Goal: Communication & Community: Share content

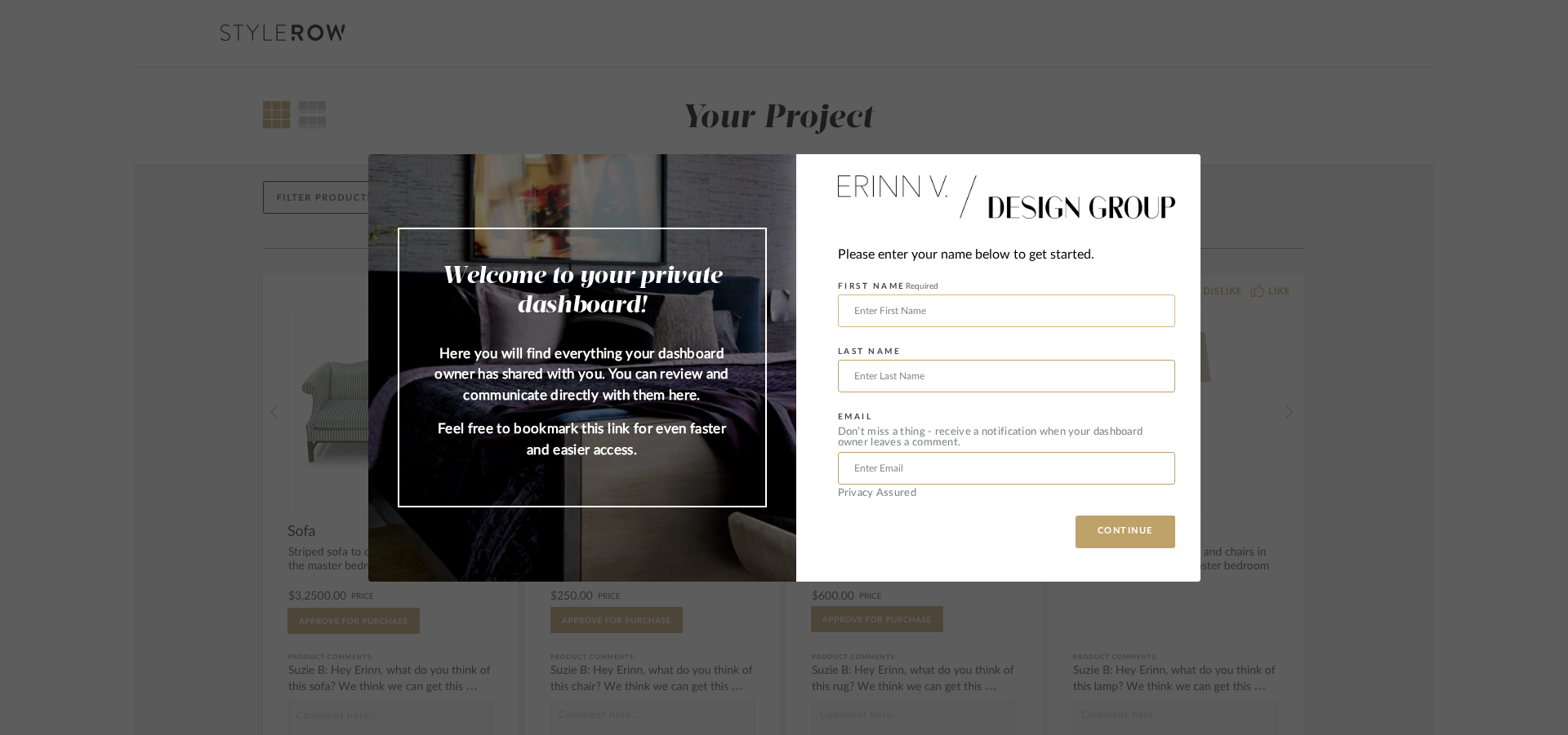
drag, startPoint x: 941, startPoint y: 310, endPoint x: 932, endPoint y: 300, distance: 13.5
click at [941, 308] on input "text" at bounding box center [1007, 310] width 337 height 33
type input "[PERSON_NAME]"
click at [920, 467] on input "text" at bounding box center [1007, 468] width 337 height 33
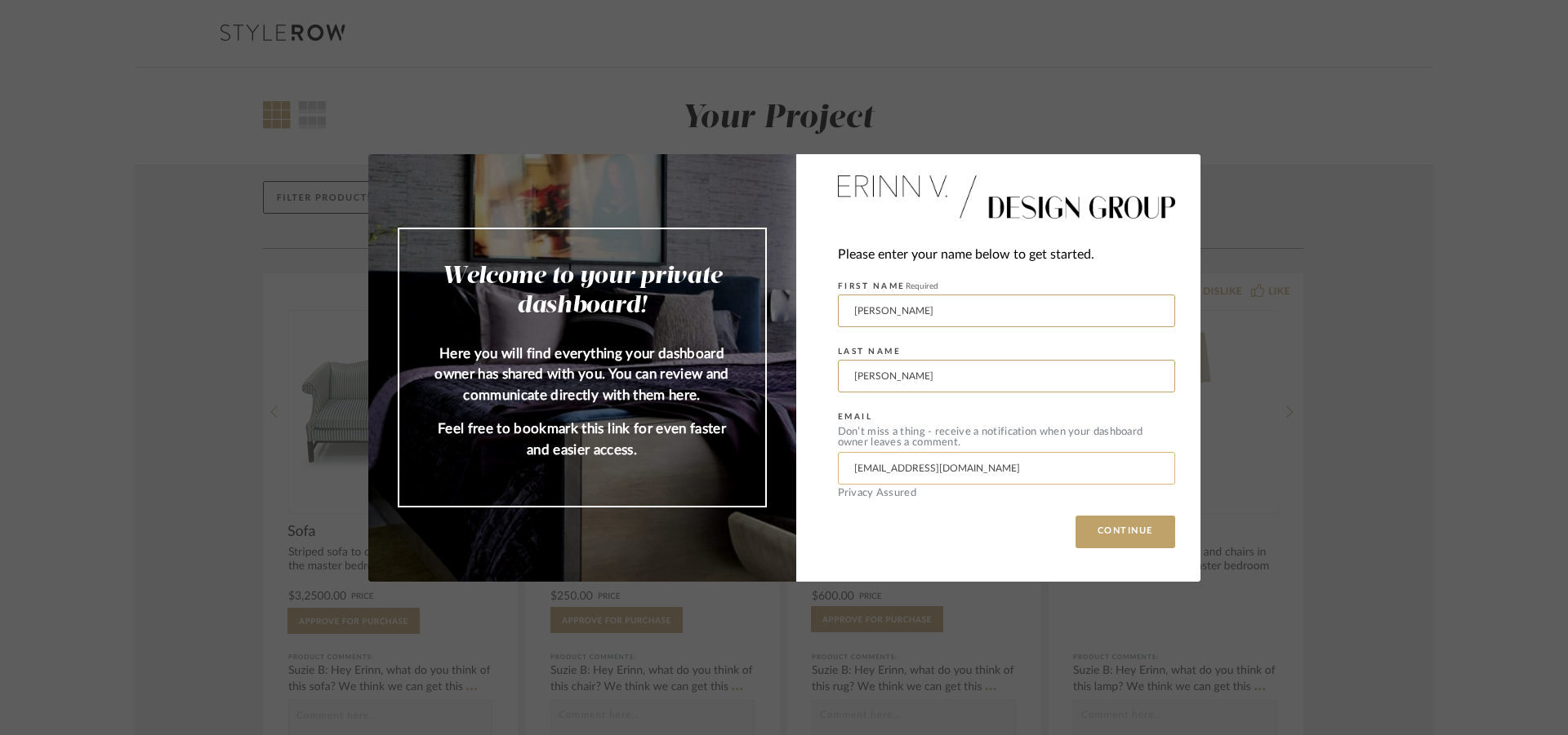
type input "[EMAIL_ADDRESS][DOMAIN_NAME]"
click at [1075, 516] on button "CONTINUE" at bounding box center [1125, 532] width 99 height 33
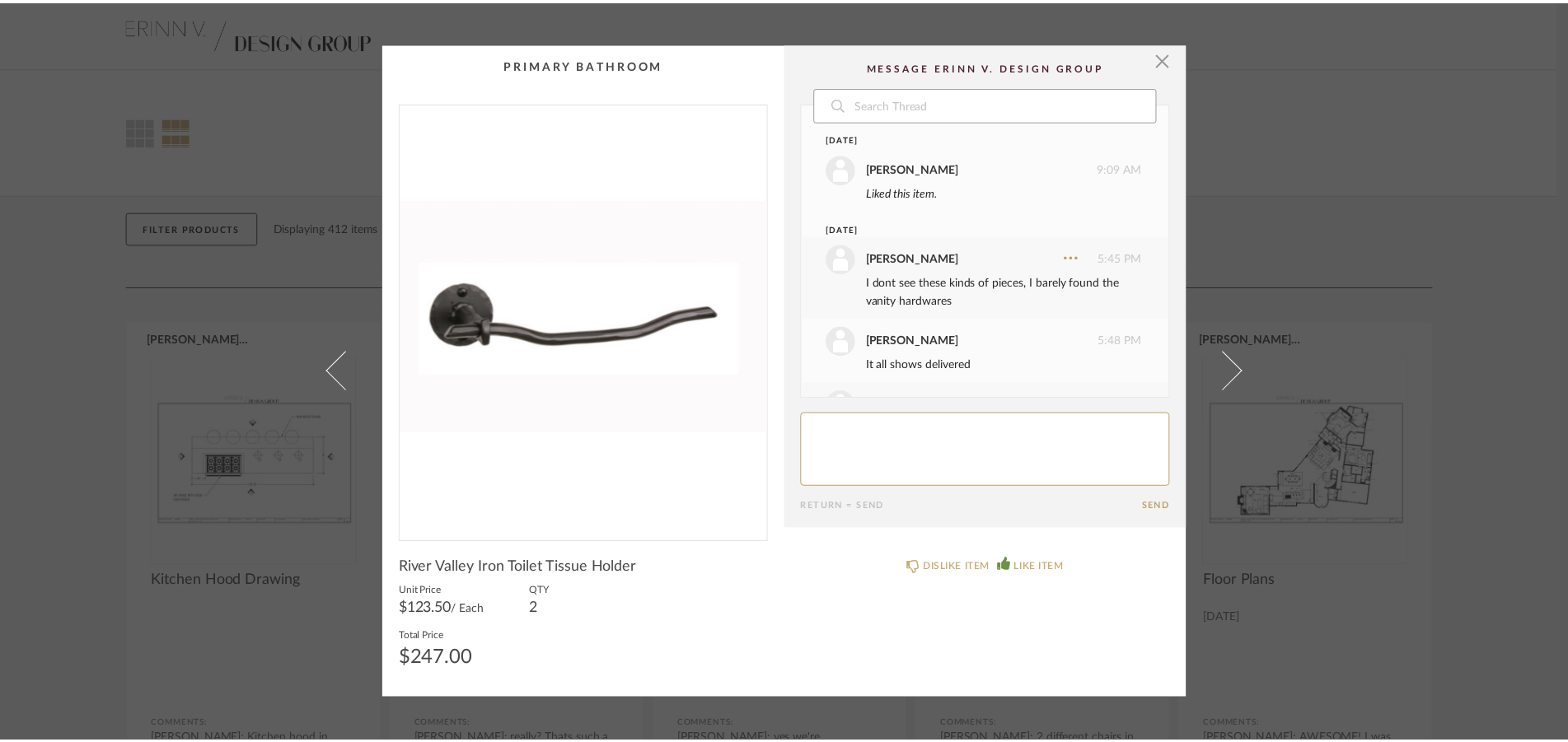
scroll to position [243, 0]
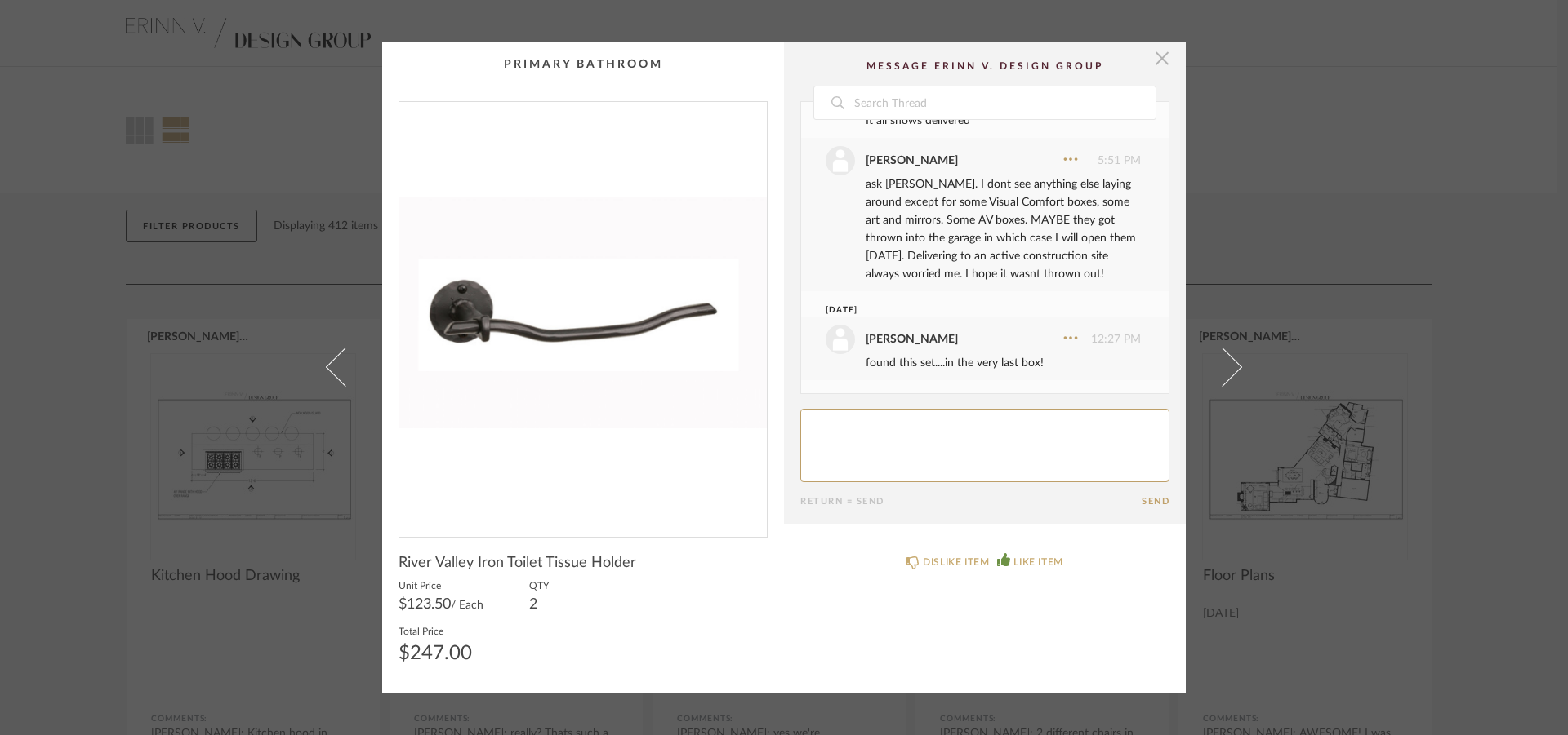
click at [1148, 58] on span "button" at bounding box center [1162, 59] width 33 height 33
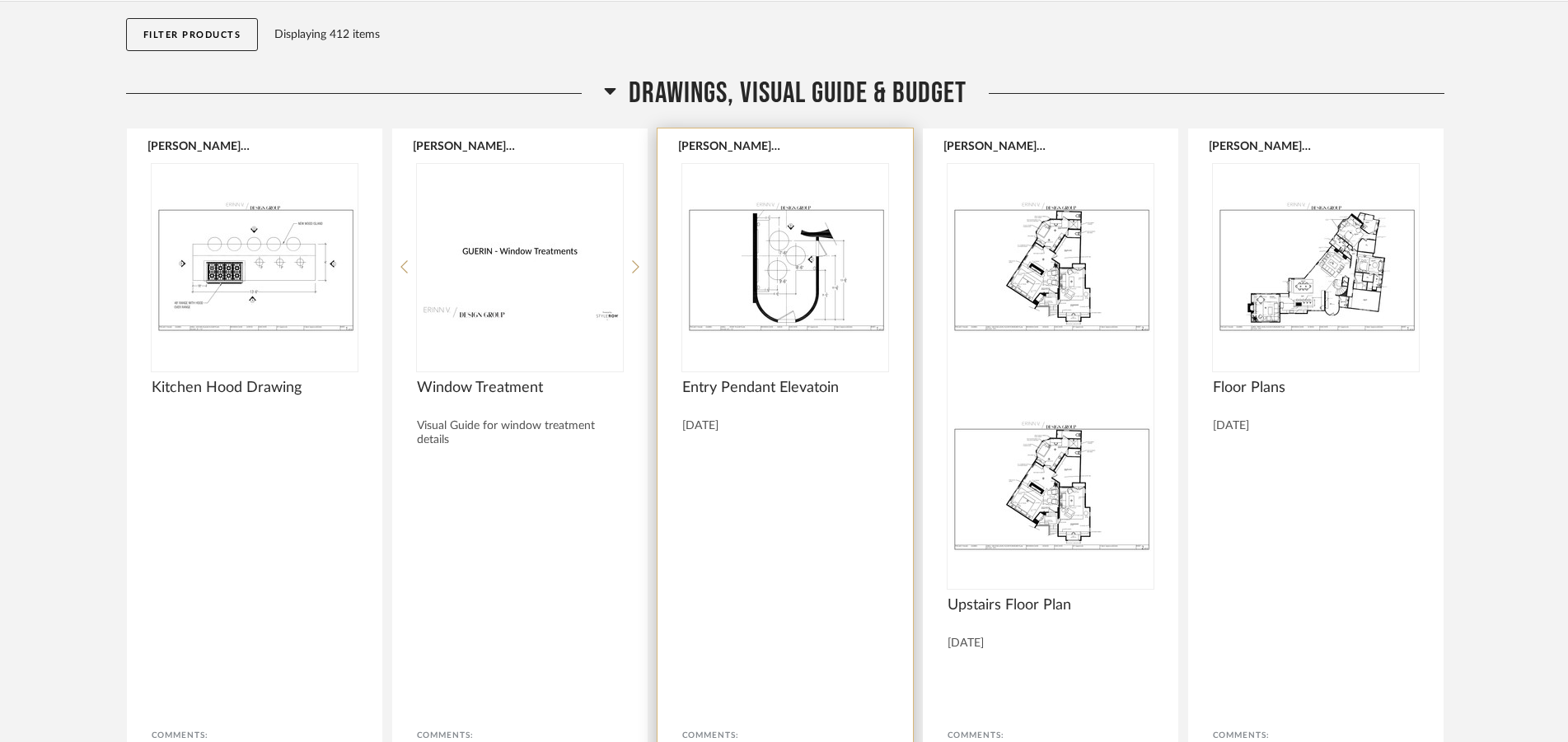
scroll to position [252, 0]
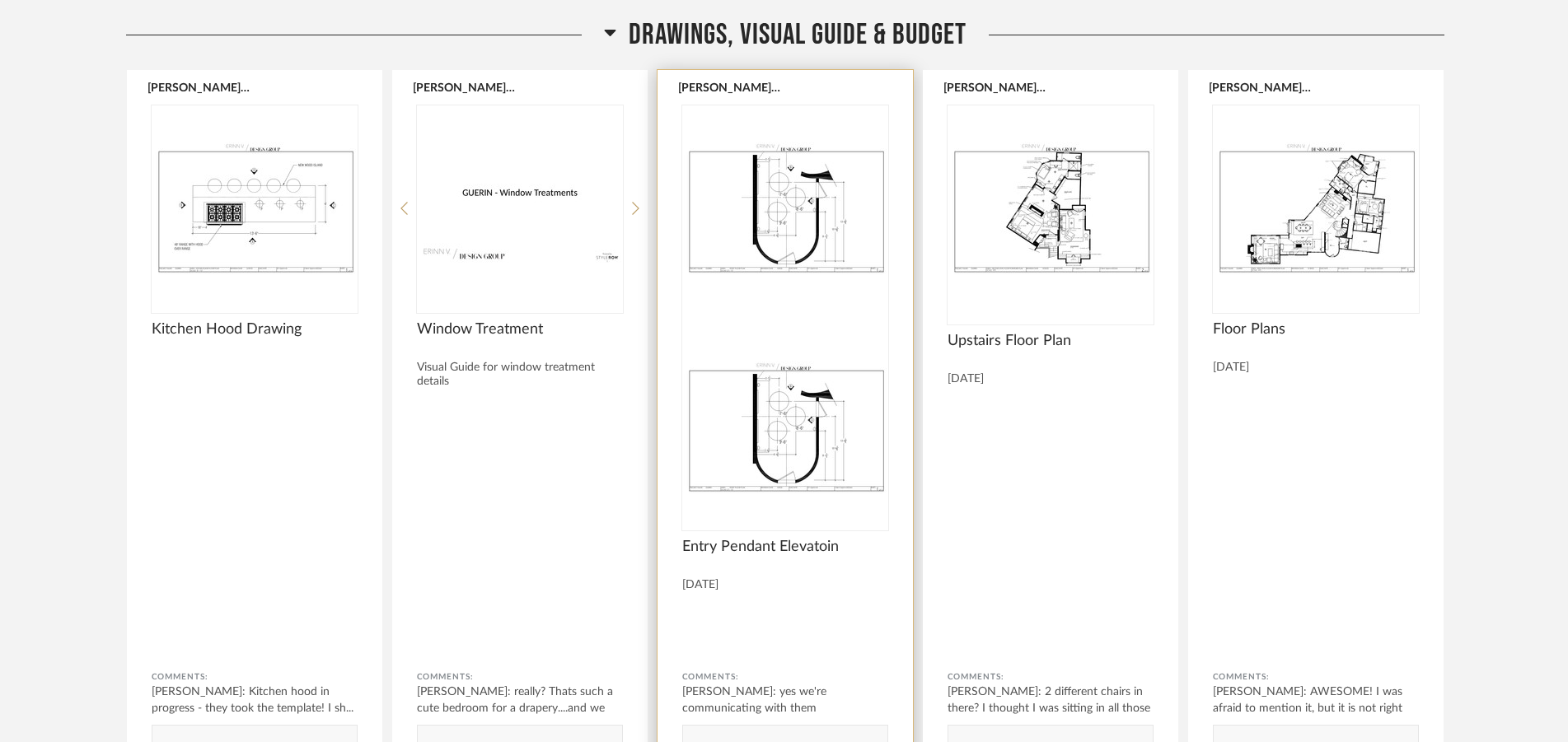
click at [814, 325] on img at bounding box center [785, 428] width 206 height 206
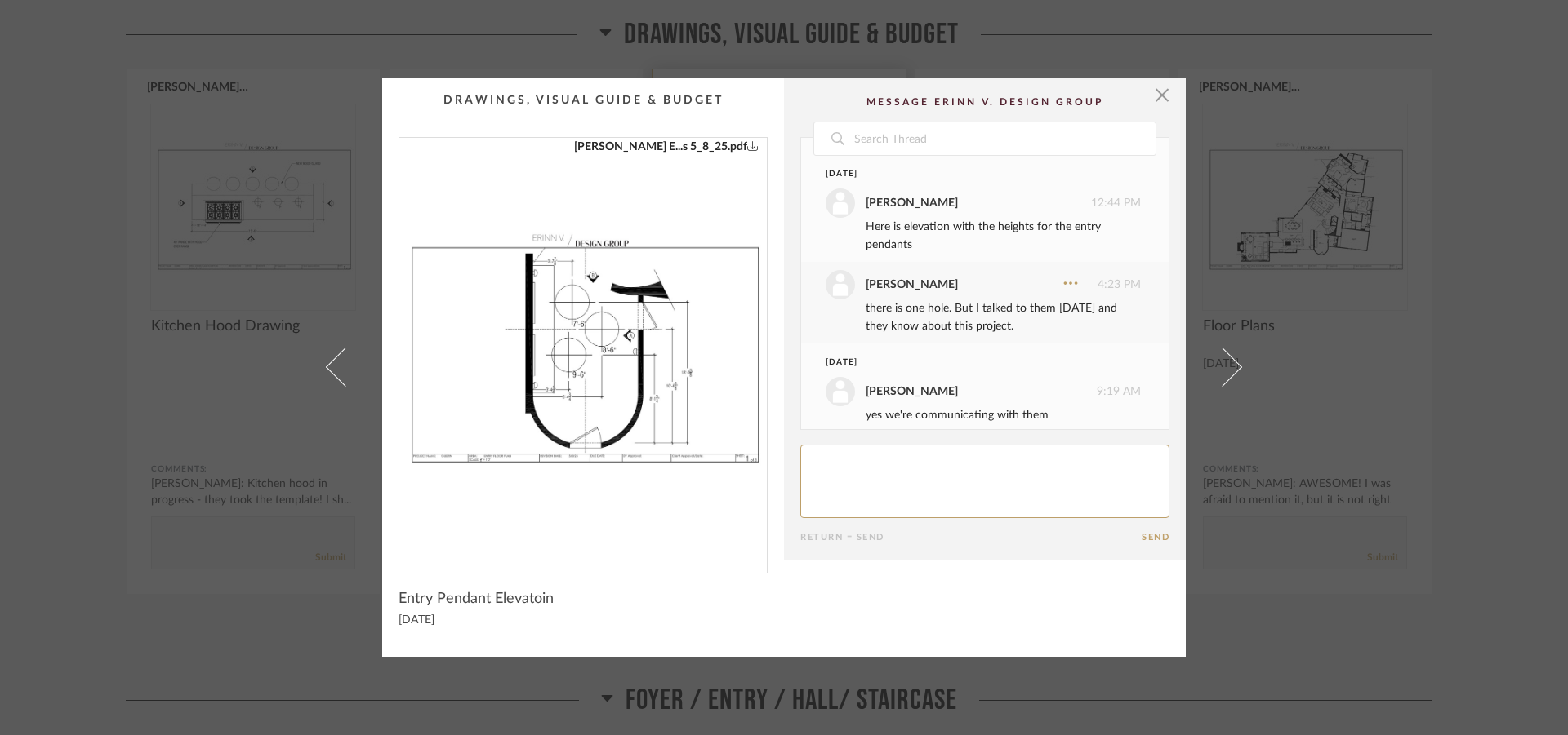
scroll to position [16, 0]
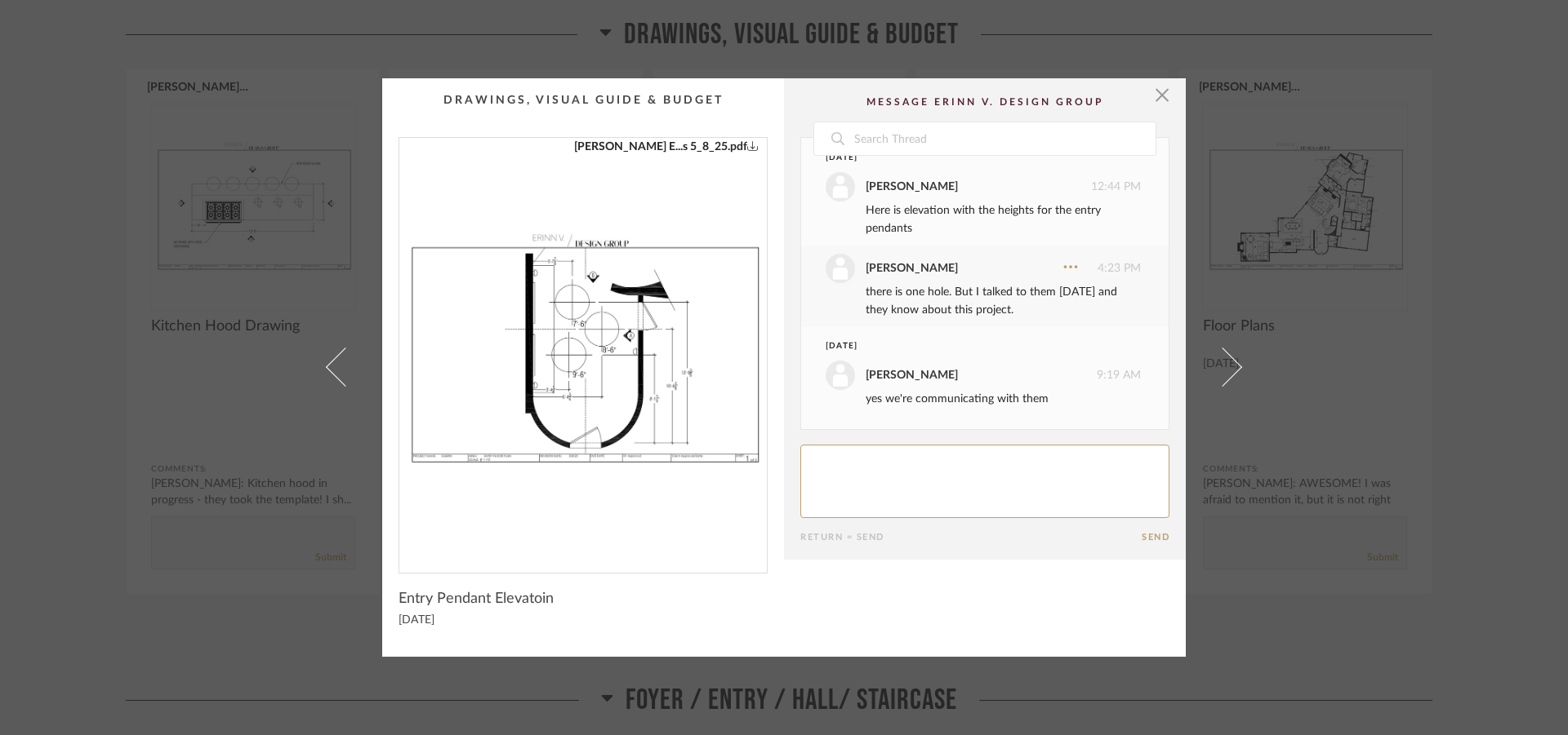
click at [598, 360] on img "0" at bounding box center [583, 349] width 367 height 422
click at [1156, 93] on span "button" at bounding box center [1162, 94] width 33 height 33
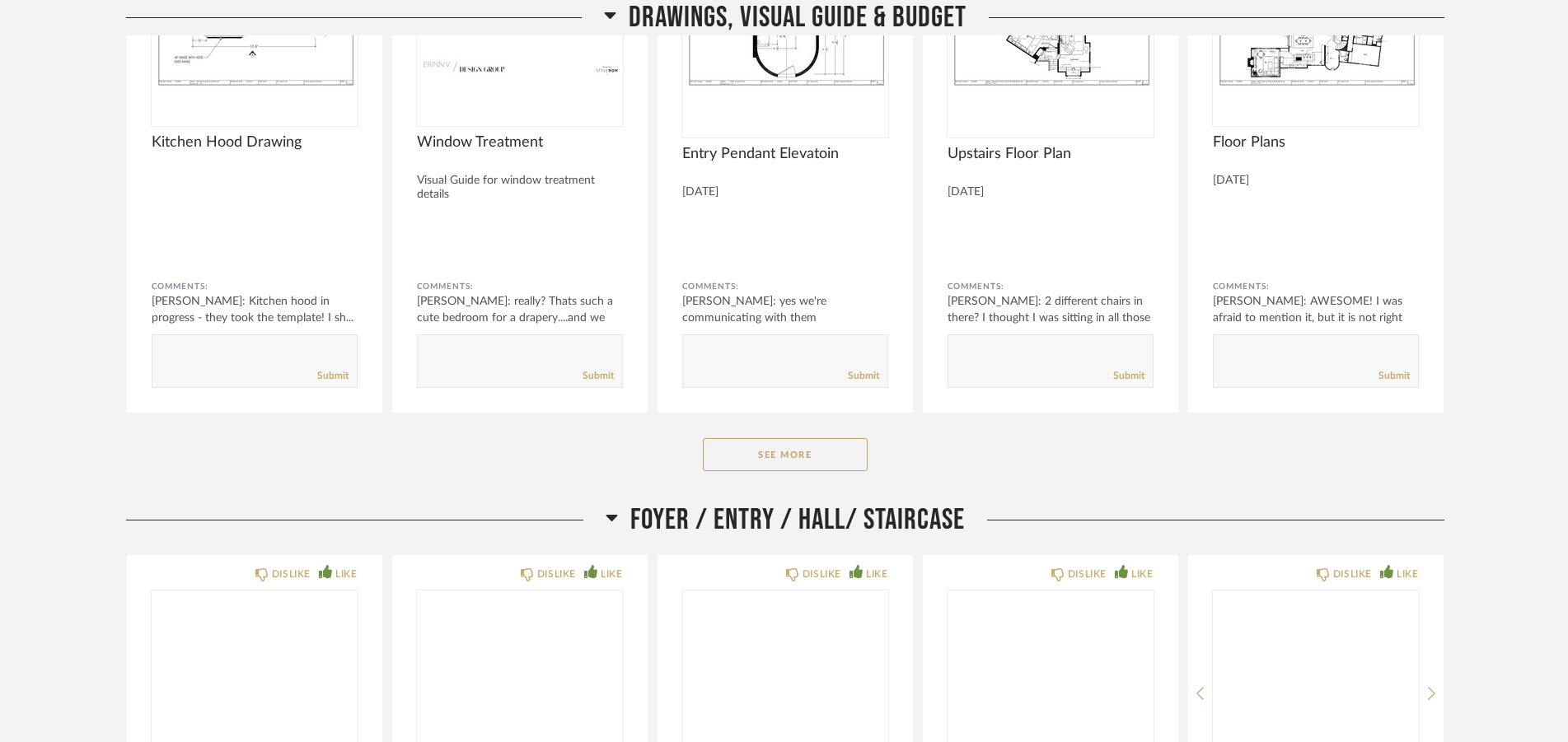
scroll to position [756, 0]
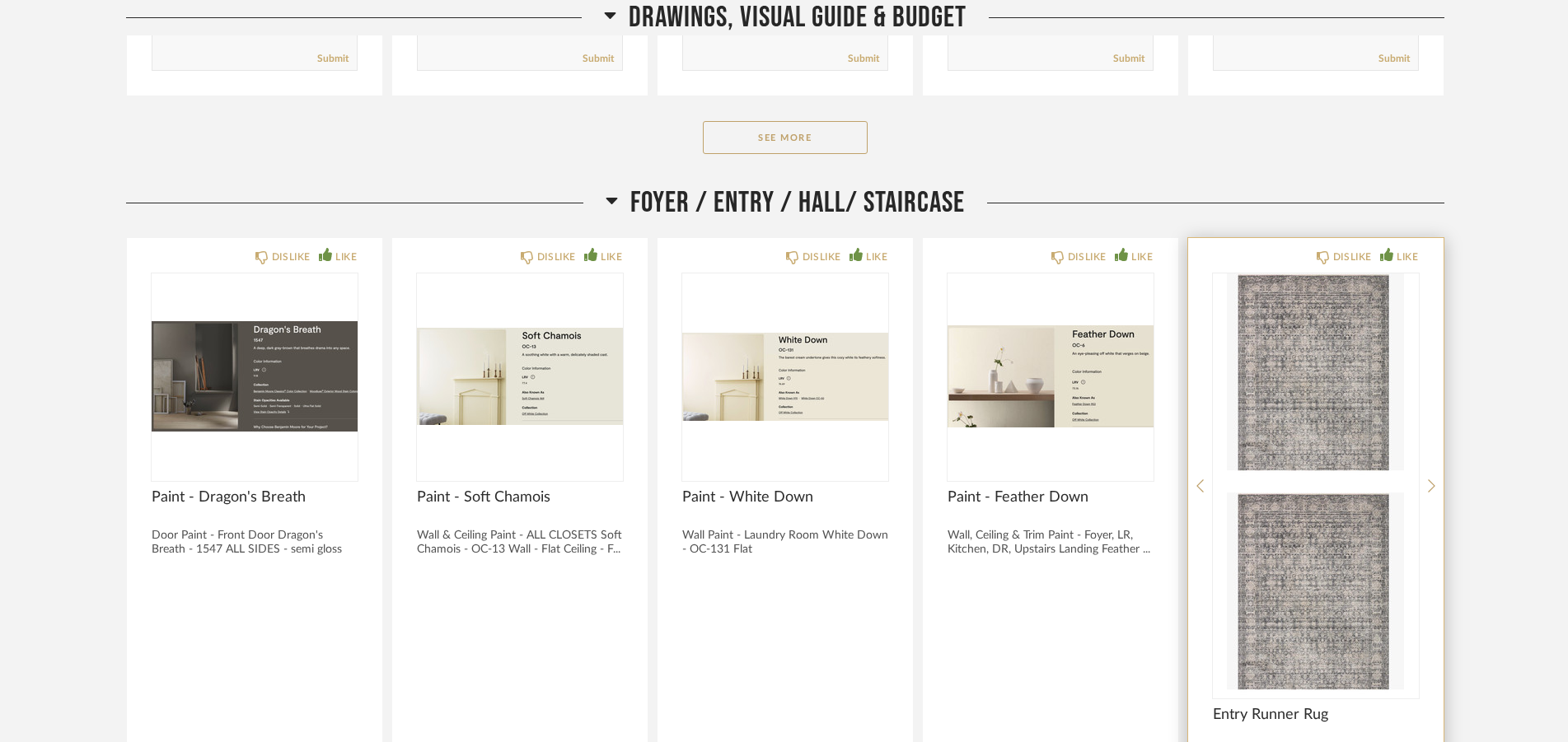
click at [1326, 493] on img at bounding box center [1316, 596] width 206 height 206
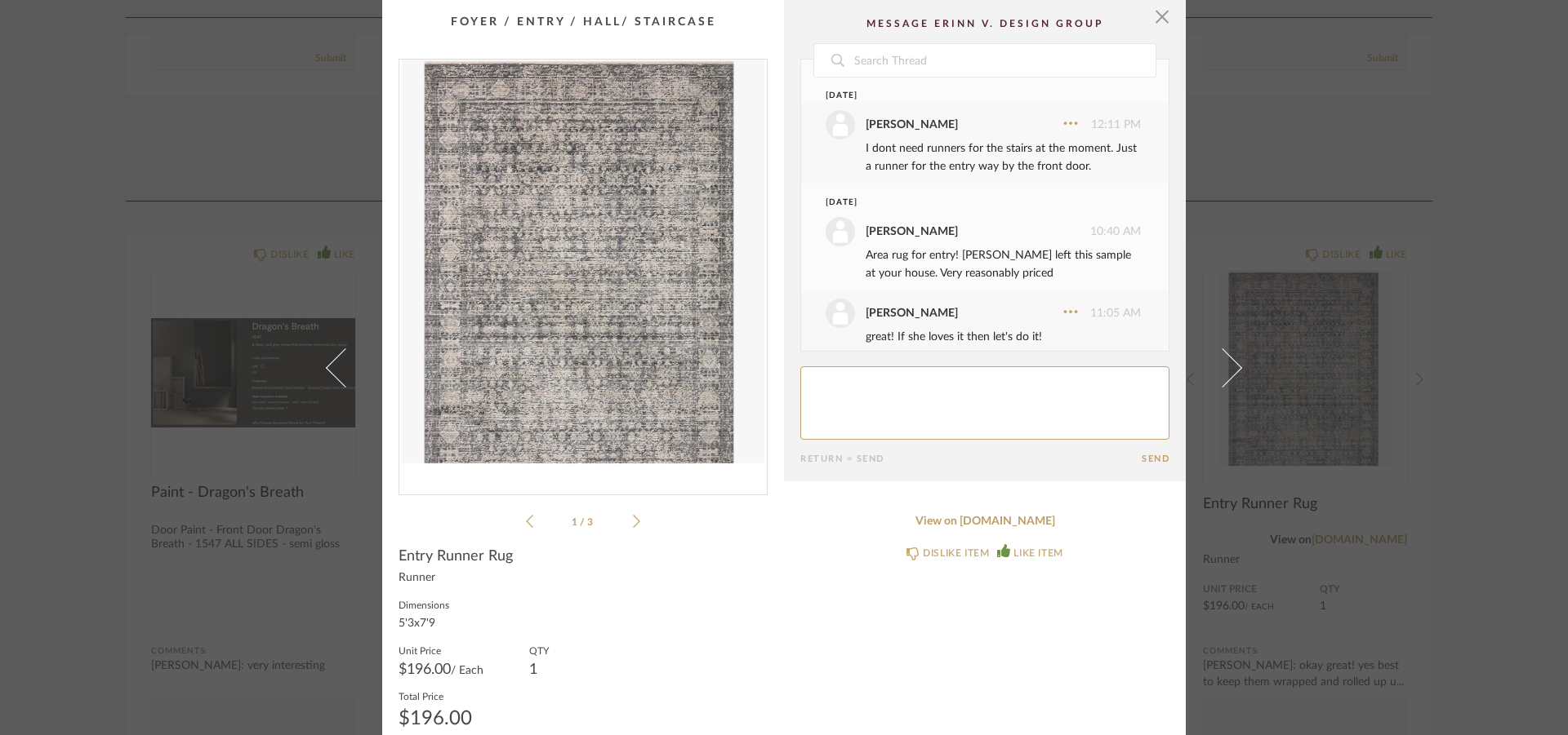
scroll to position [837, 0]
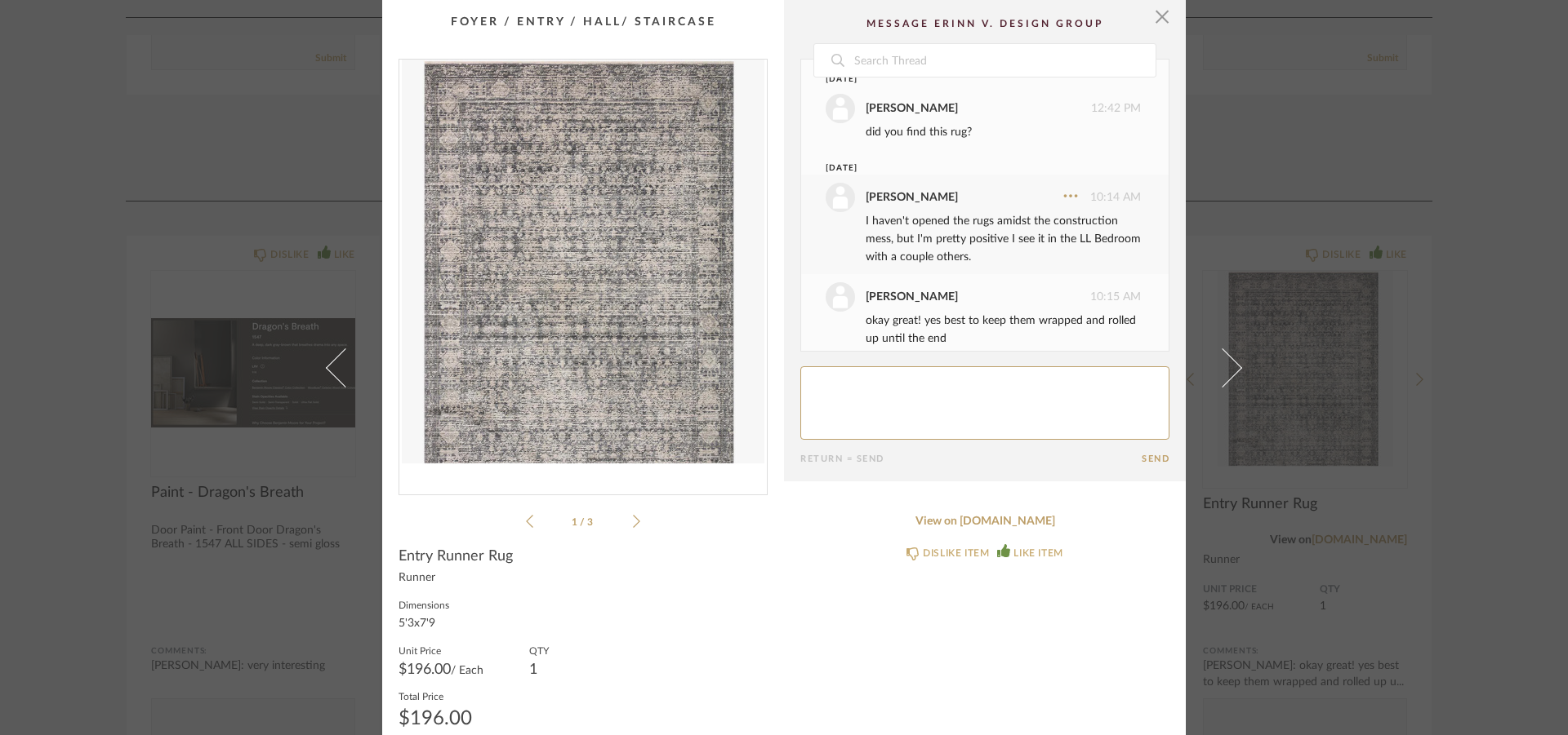
click at [632, 526] on icon at bounding box center [636, 521] width 7 height 15
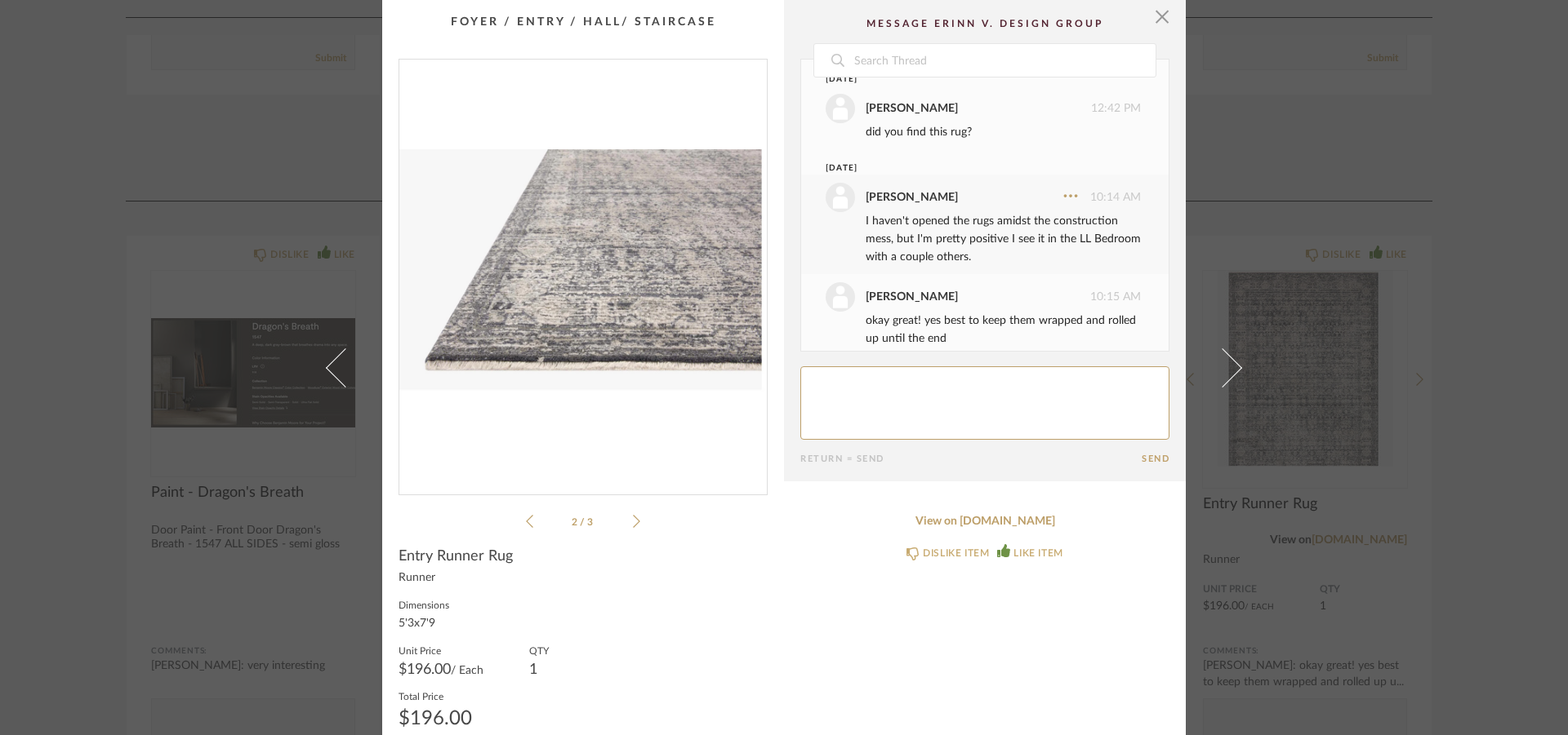
click at [632, 526] on icon at bounding box center [636, 521] width 7 height 15
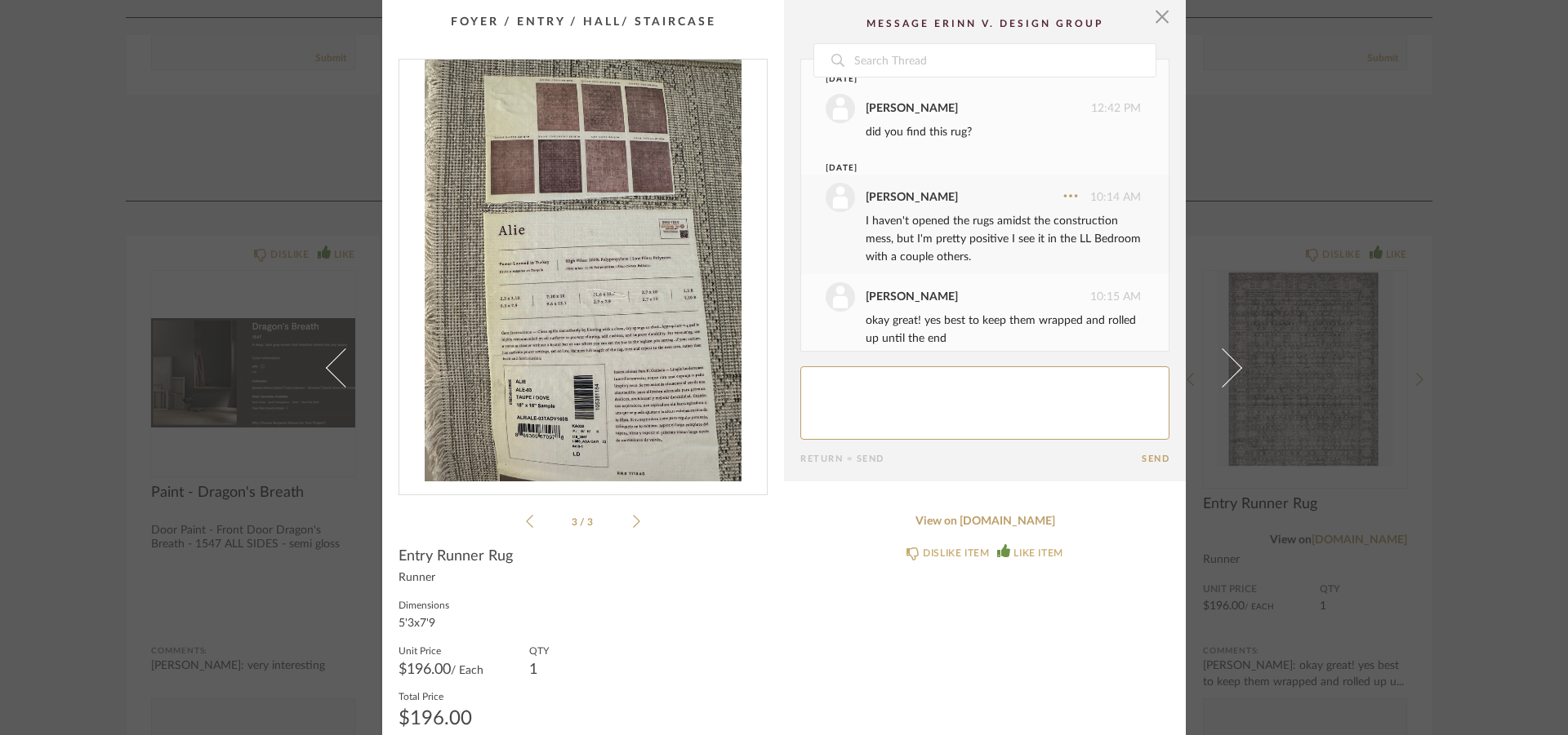
click at [632, 526] on icon at bounding box center [636, 521] width 7 height 15
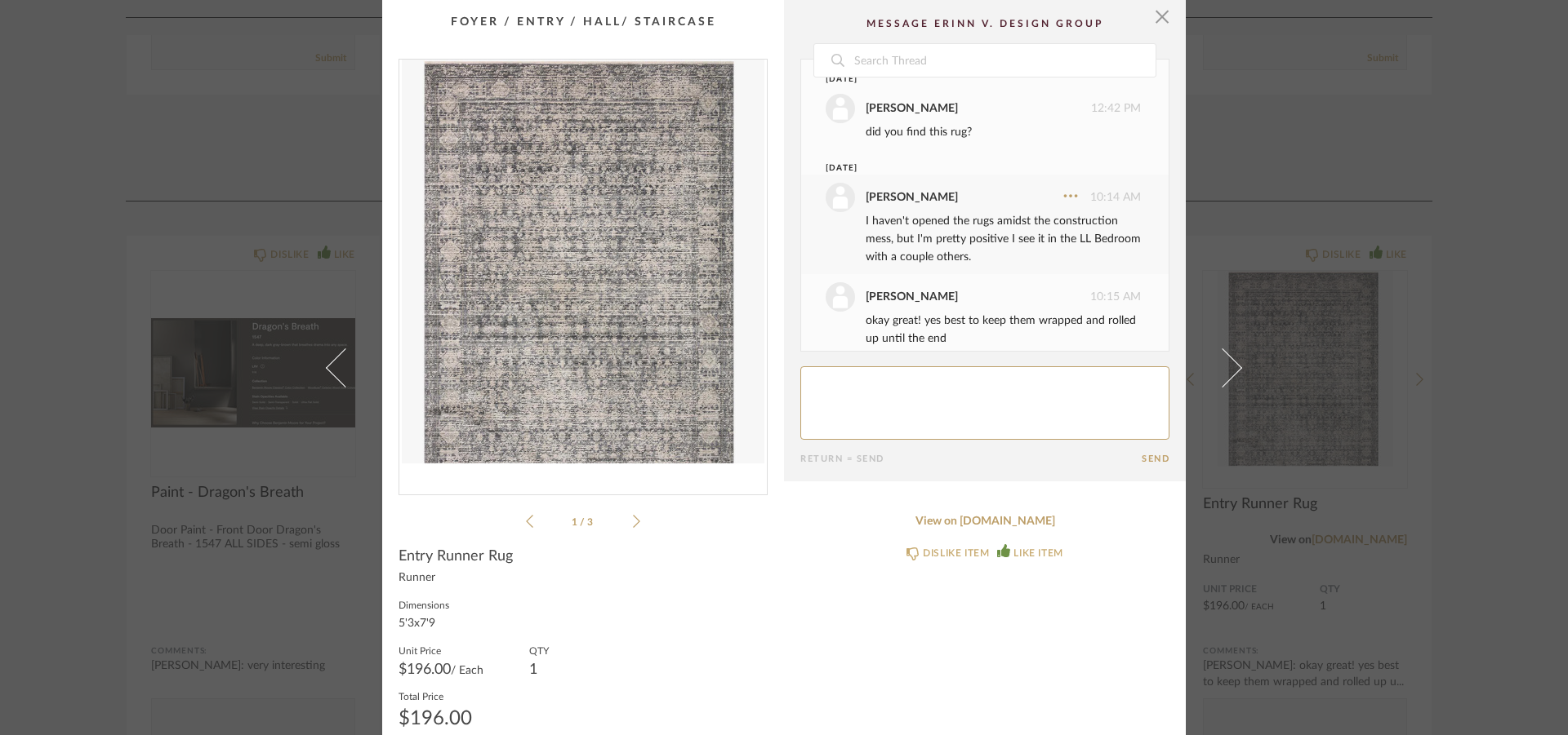
click at [908, 383] on textarea at bounding box center [984, 403] width 369 height 74
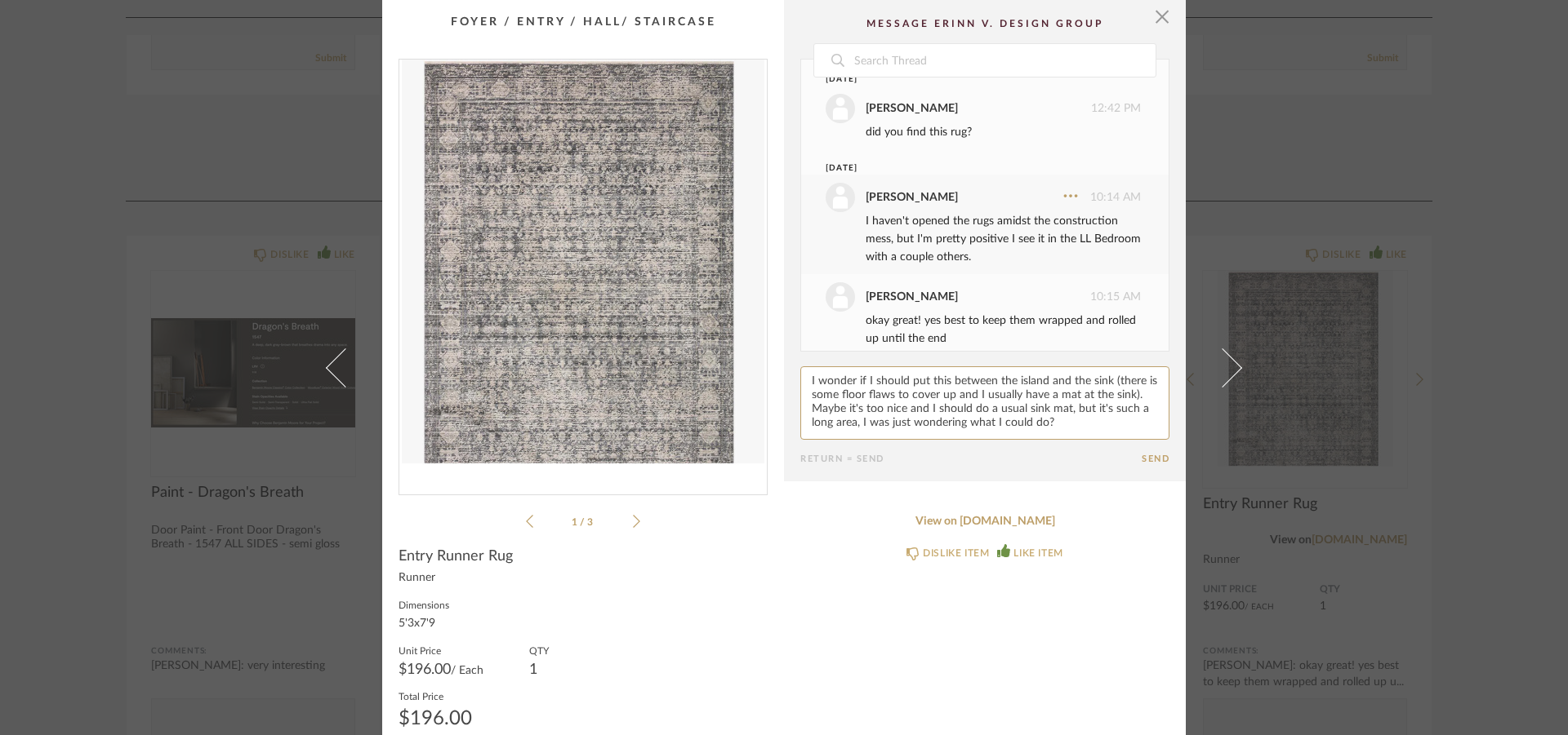
click at [1041, 379] on textarea at bounding box center [984, 403] width 369 height 74
drag, startPoint x: 1042, startPoint y: 380, endPoint x: 1111, endPoint y: 379, distance: 69.0
click at [1111, 379] on textarea at bounding box center [984, 403] width 369 height 74
click at [1105, 381] on textarea at bounding box center [984, 403] width 369 height 74
paste textarea "different size)("
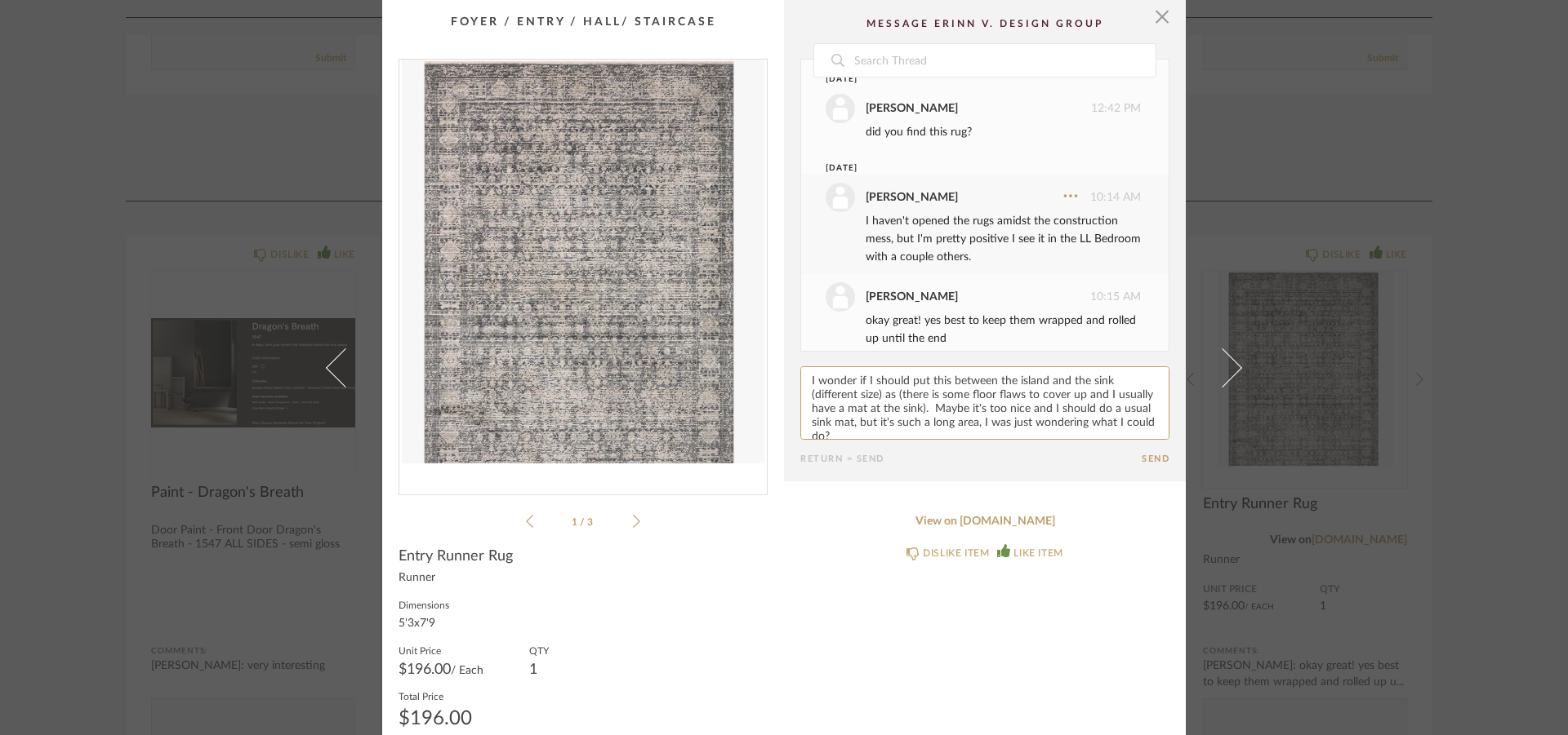
click at [895, 391] on textarea at bounding box center [984, 403] width 369 height 74
click at [921, 397] on textarea at bounding box center [984, 403] width 369 height 74
click at [953, 395] on textarea at bounding box center [984, 403] width 369 height 74
click at [899, 431] on textarea at bounding box center [984, 403] width 369 height 74
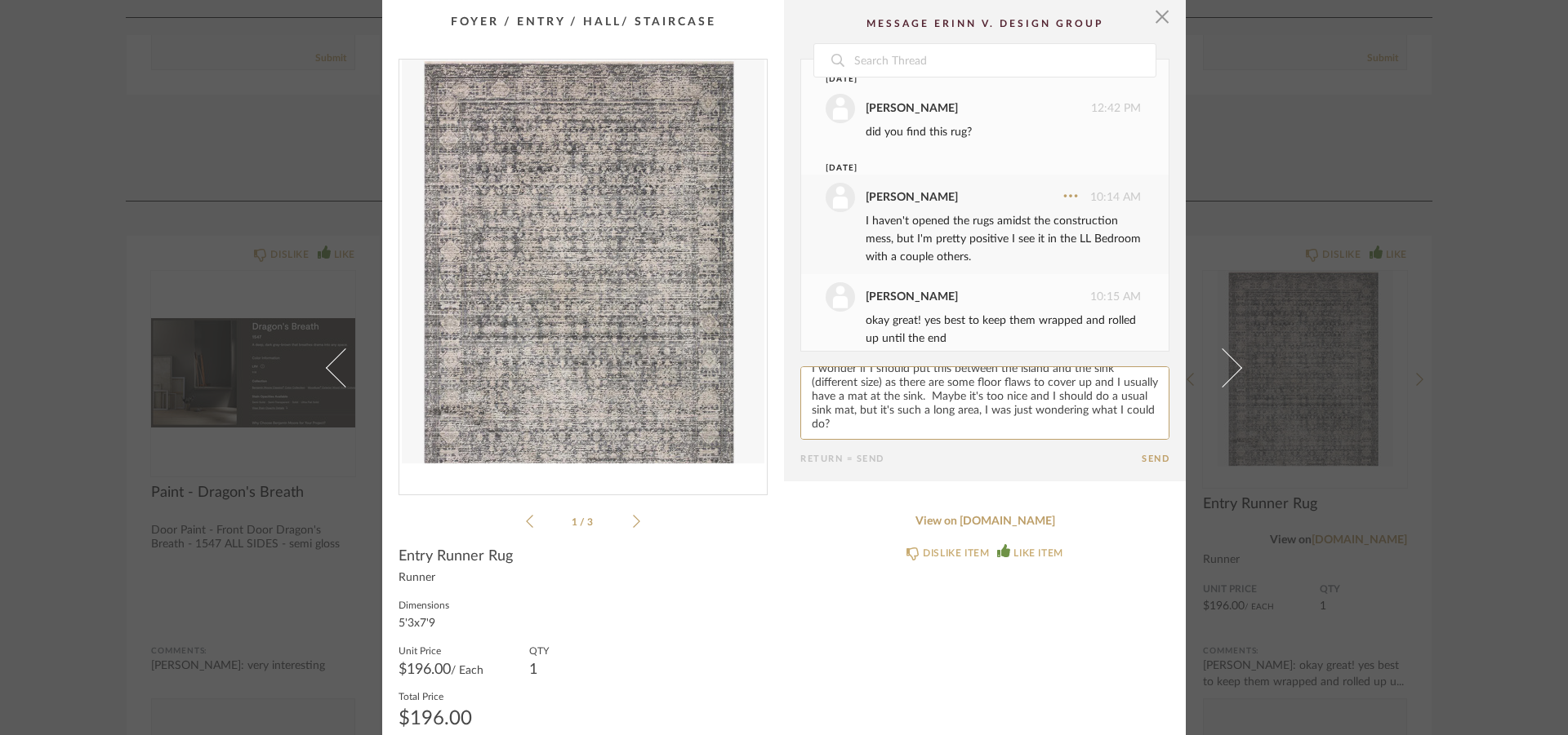
type textarea "I wonder if I should put this between the island and the sink (different size) …"
click at [1141, 465] on button "Send" at bounding box center [1155, 459] width 27 height 11
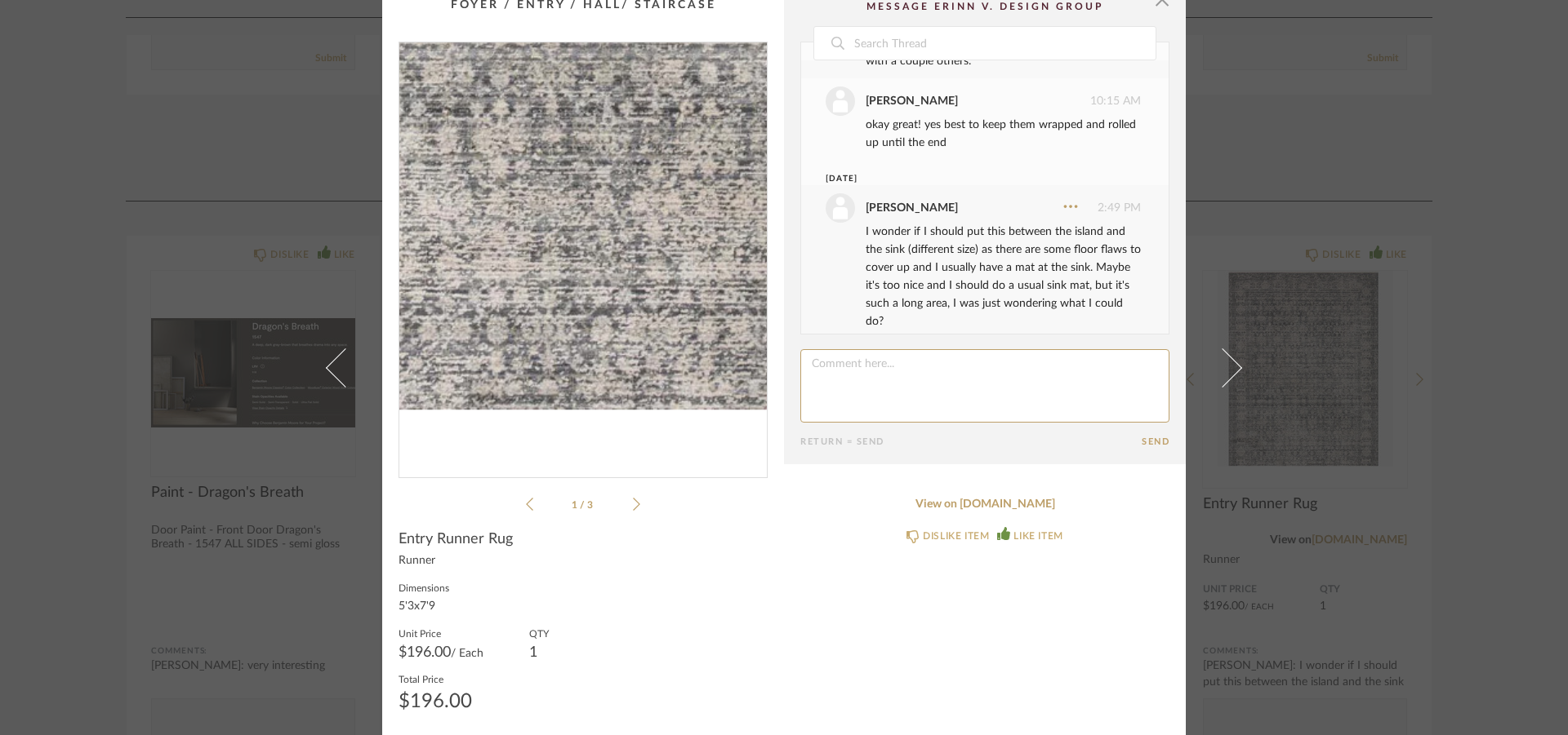
scroll to position [23, 0]
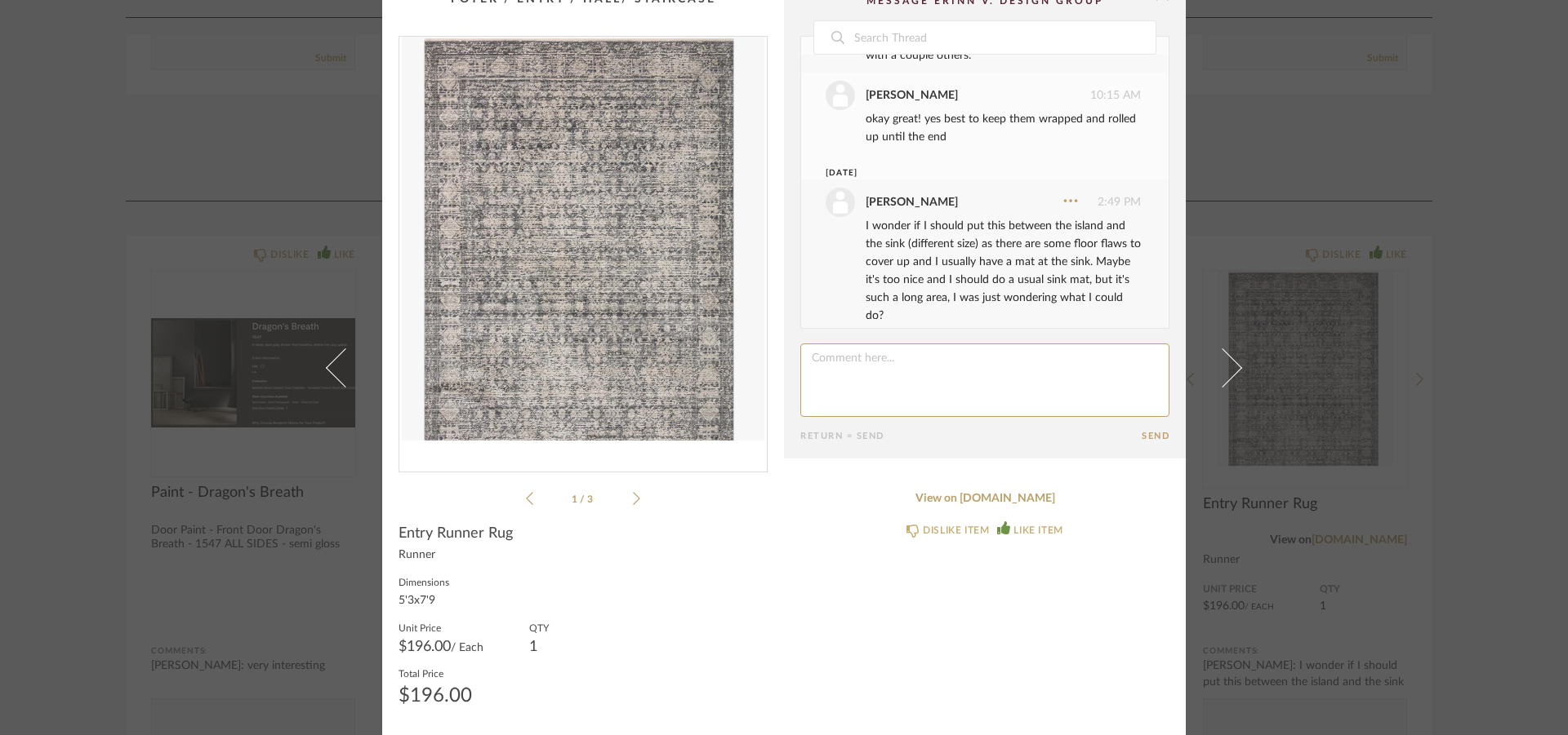
click at [632, 498] on icon at bounding box center [636, 498] width 7 height 15
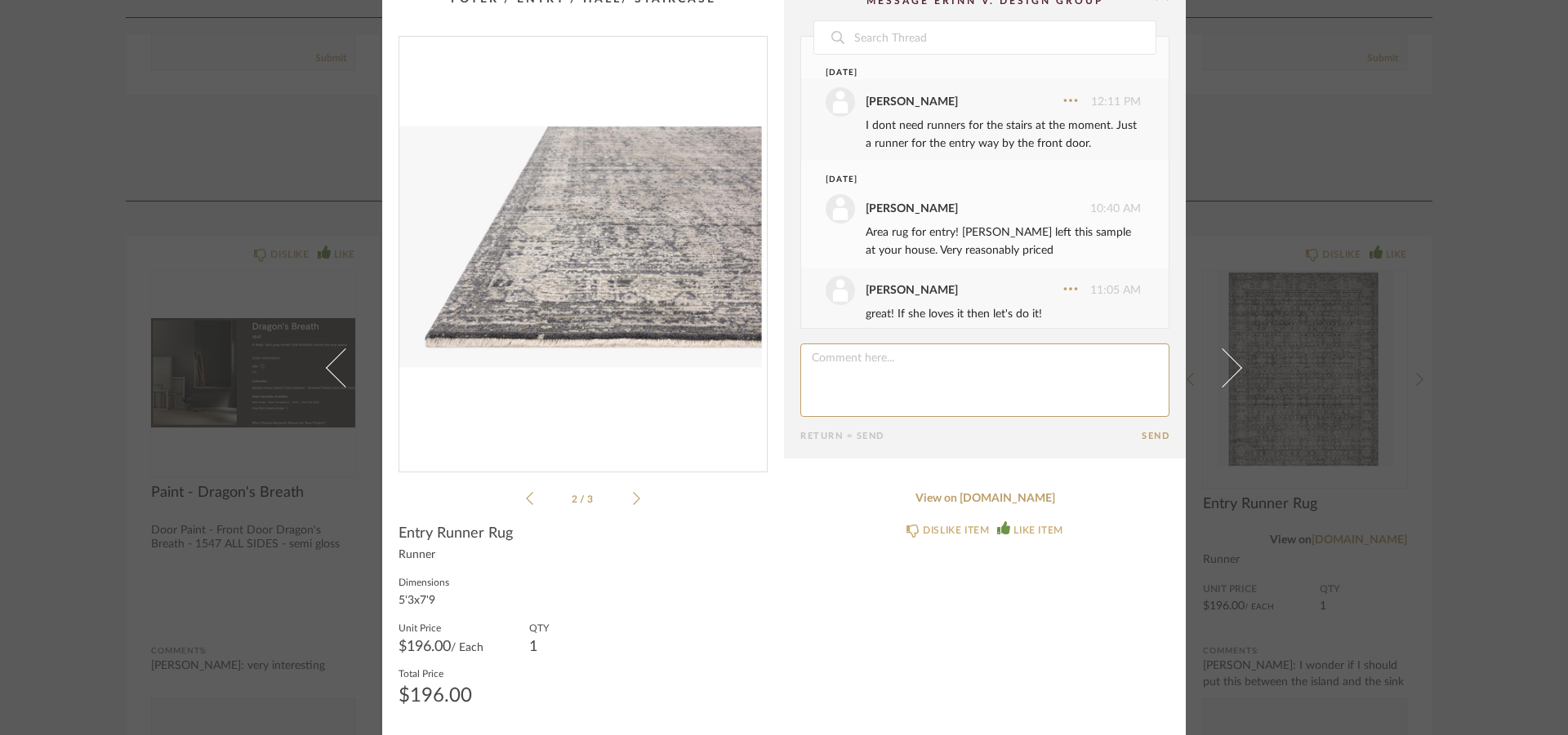
scroll to position [0, 0]
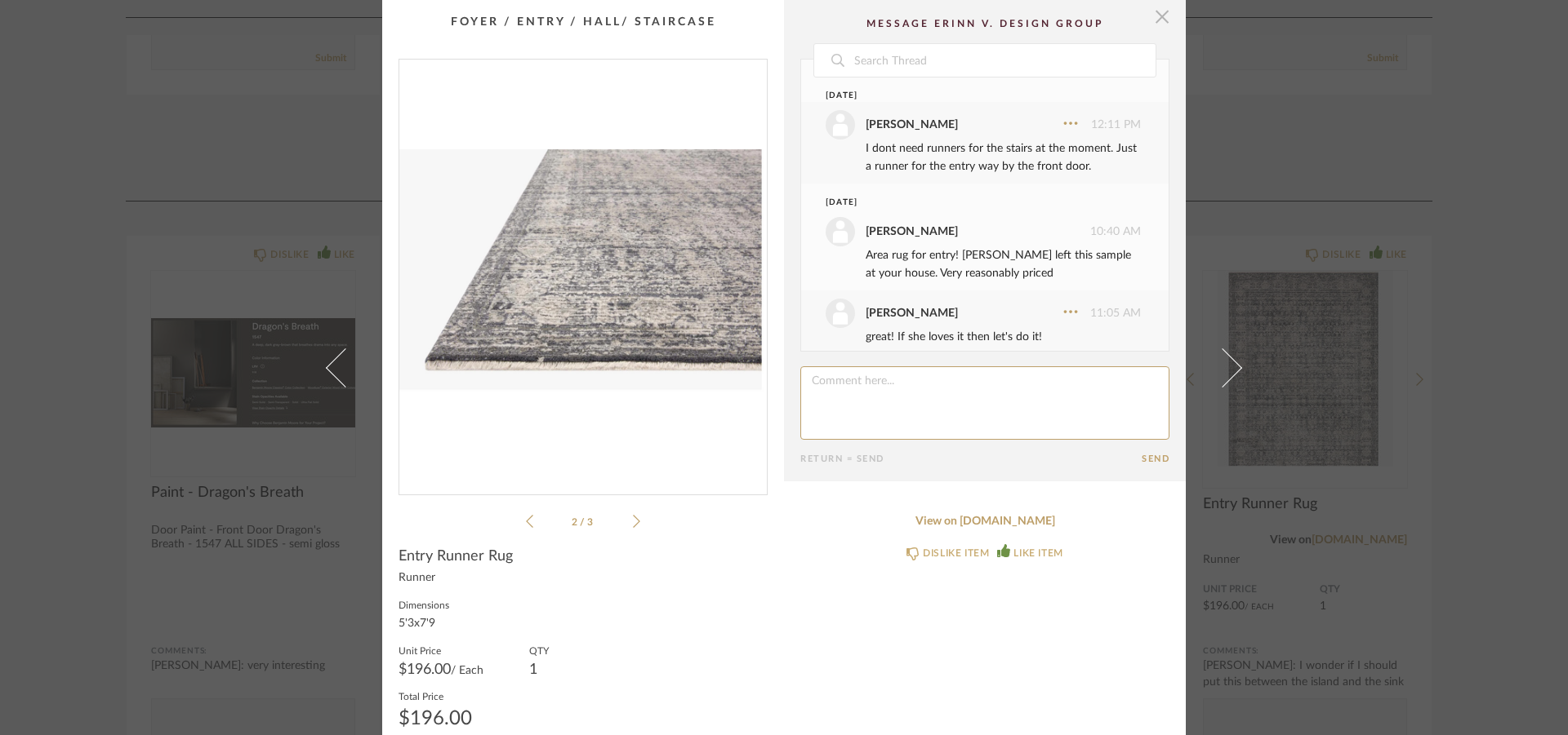
click at [1153, 20] on span "button" at bounding box center [1162, 16] width 33 height 33
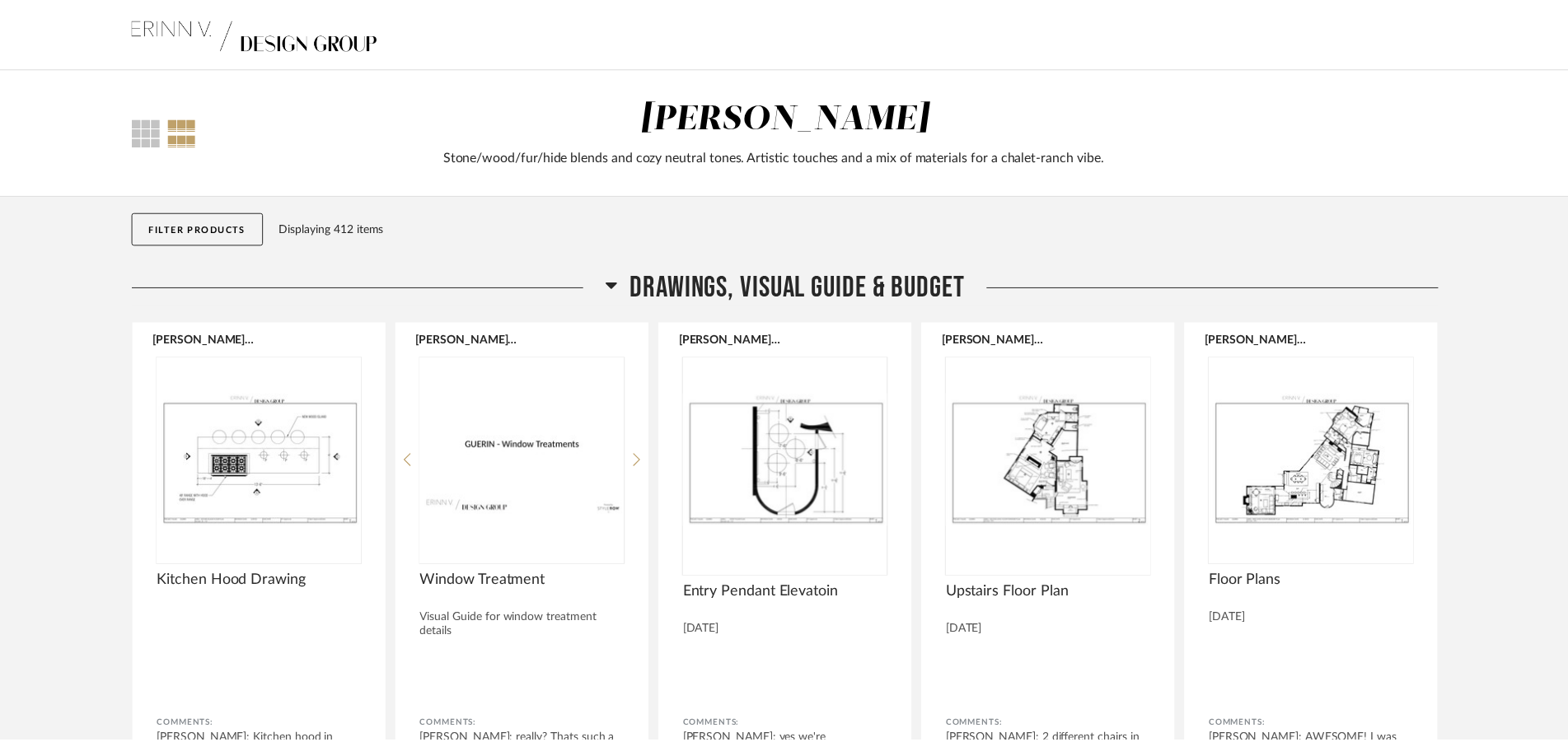
scroll to position [756, 0]
